Goal: Find specific page/section: Find specific page/section

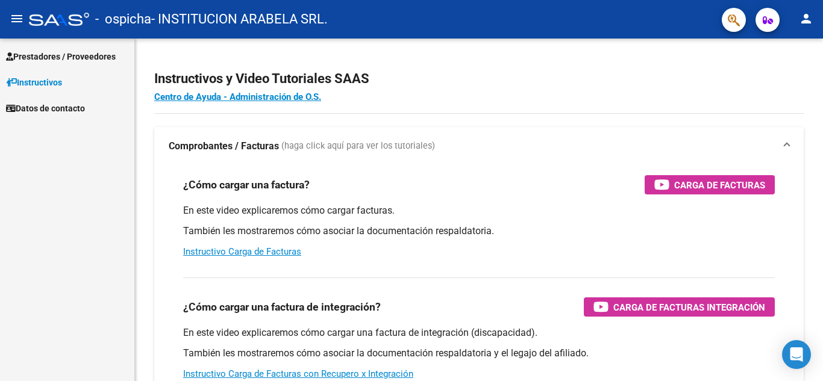
click at [65, 63] on span "Prestadores / Proveedores" at bounding box center [61, 56] width 110 height 13
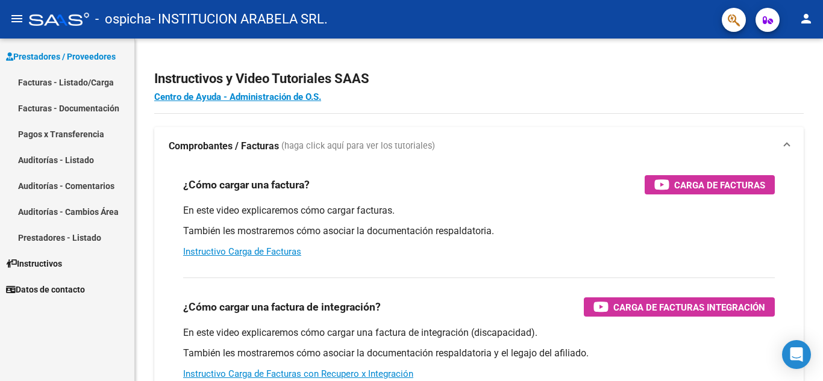
click at [107, 239] on link "Prestadores - Listado" at bounding box center [67, 238] width 134 height 26
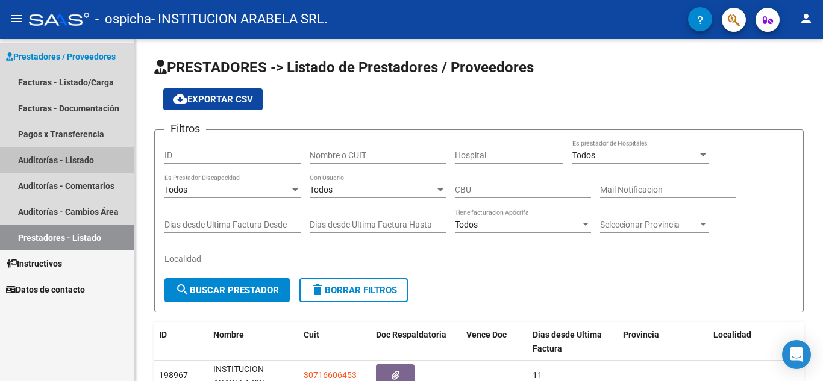
click at [67, 156] on link "Auditorías - Listado" at bounding box center [67, 160] width 134 height 26
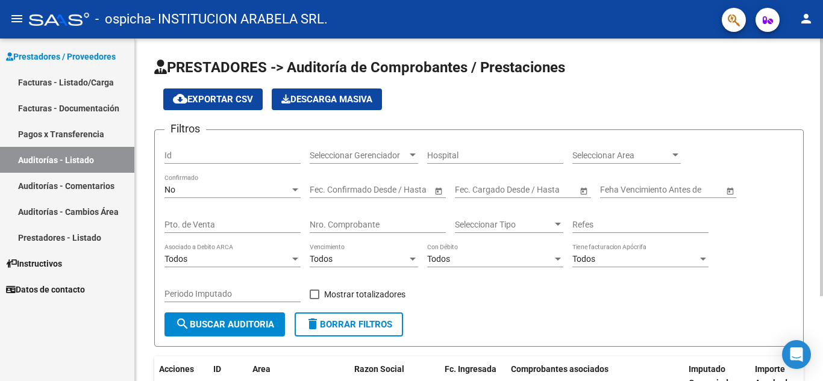
scroll to position [113, 0]
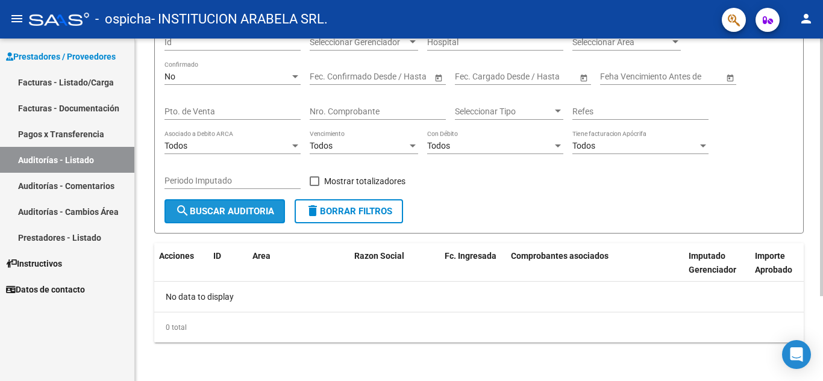
click at [256, 209] on span "search Buscar Auditoria" at bounding box center [224, 211] width 99 height 11
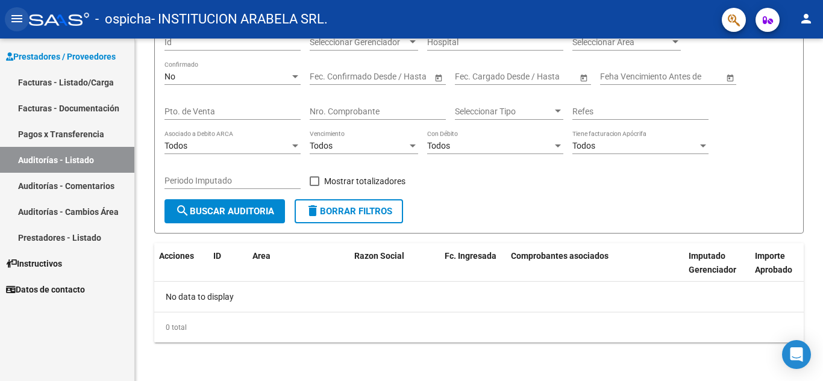
click at [28, 21] on button "menu" at bounding box center [17, 19] width 24 height 24
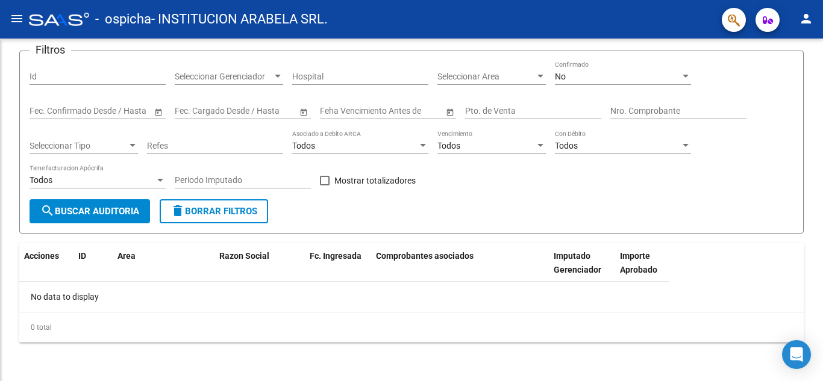
click at [28, 21] on button "menu" at bounding box center [17, 19] width 24 height 24
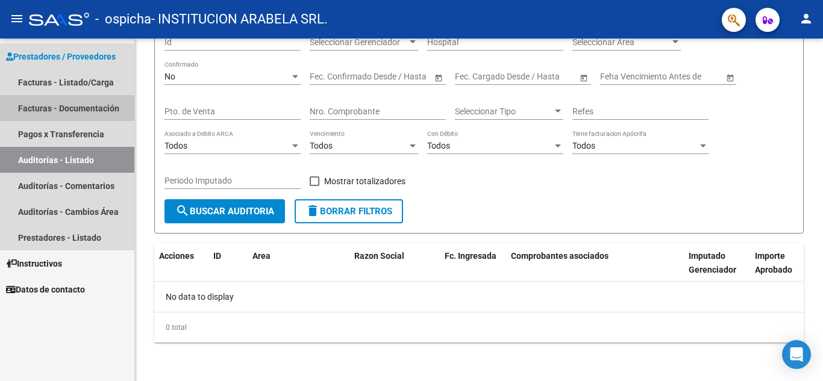
click at [118, 101] on link "Facturas - Documentación" at bounding box center [67, 108] width 134 height 26
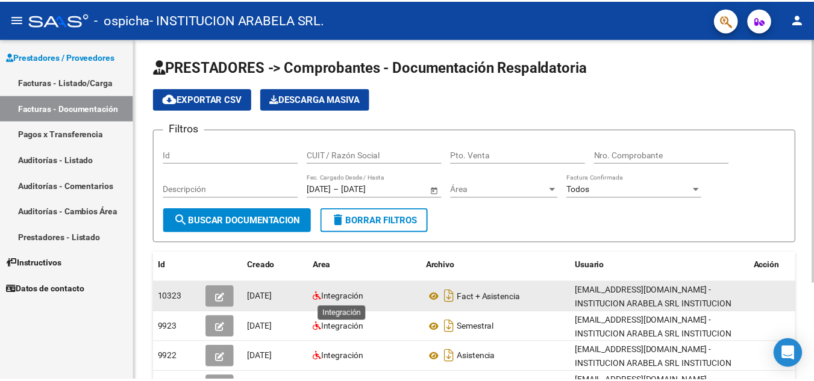
scroll to position [135, 0]
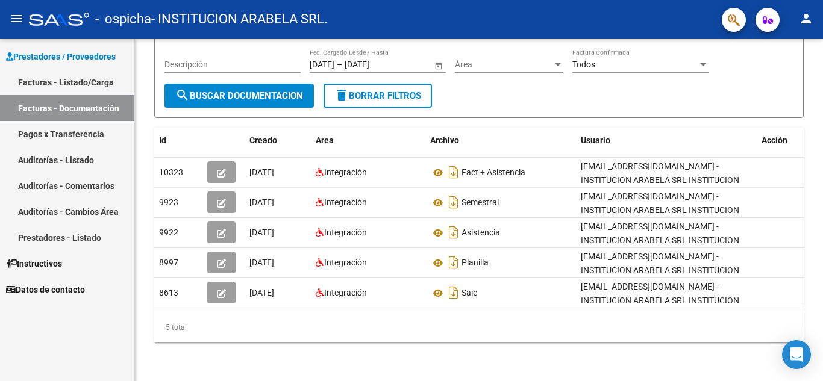
click at [804, 16] on mat-icon "person" at bounding box center [806, 18] width 14 height 14
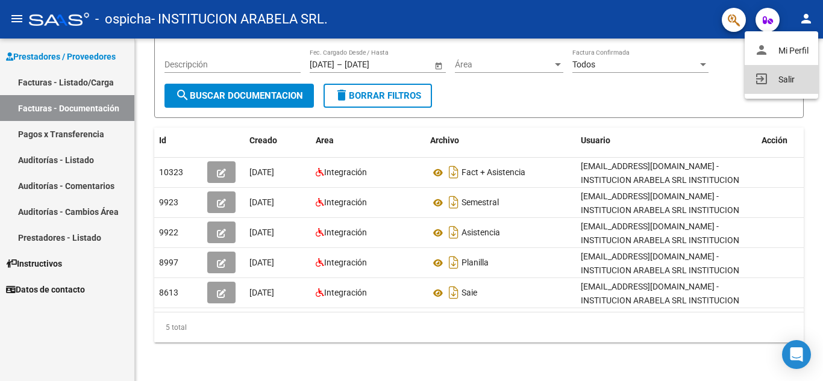
click at [811, 78] on button "exit_to_app Salir" at bounding box center [782, 79] width 74 height 29
